Goal: Participate in discussion: Engage in conversation with other users on a specific topic

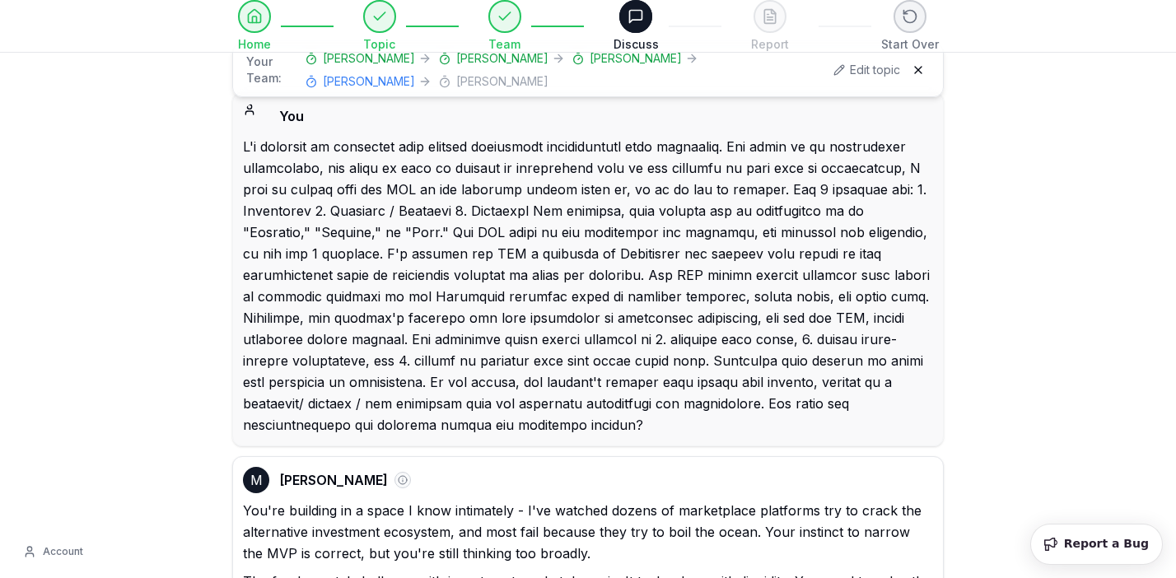
select select "**********"
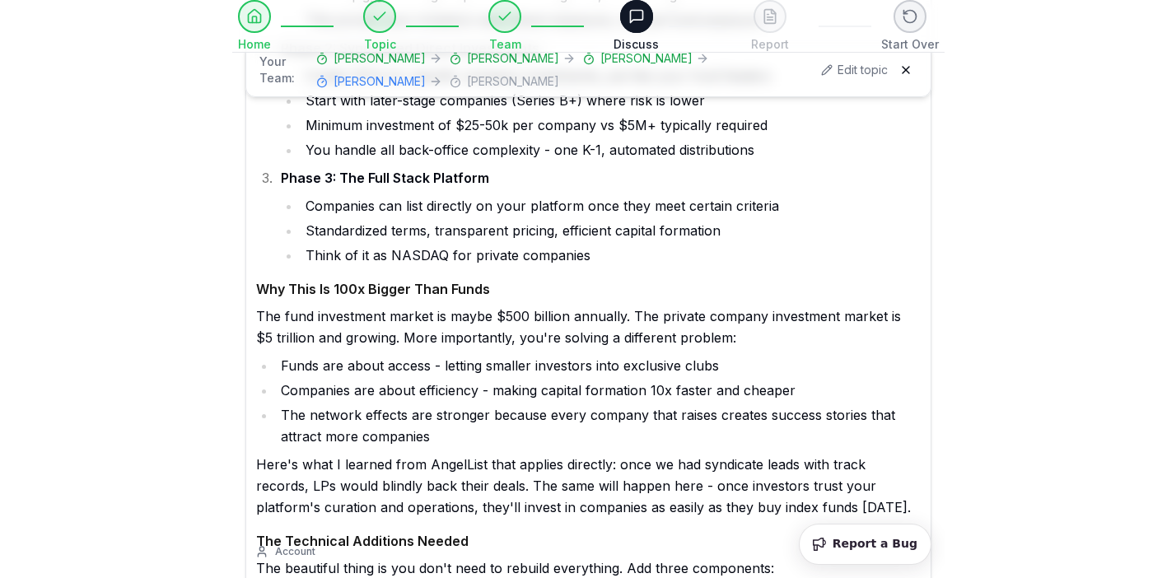
scroll to position [24487, 0]
